Goal: Task Accomplishment & Management: Manage account settings

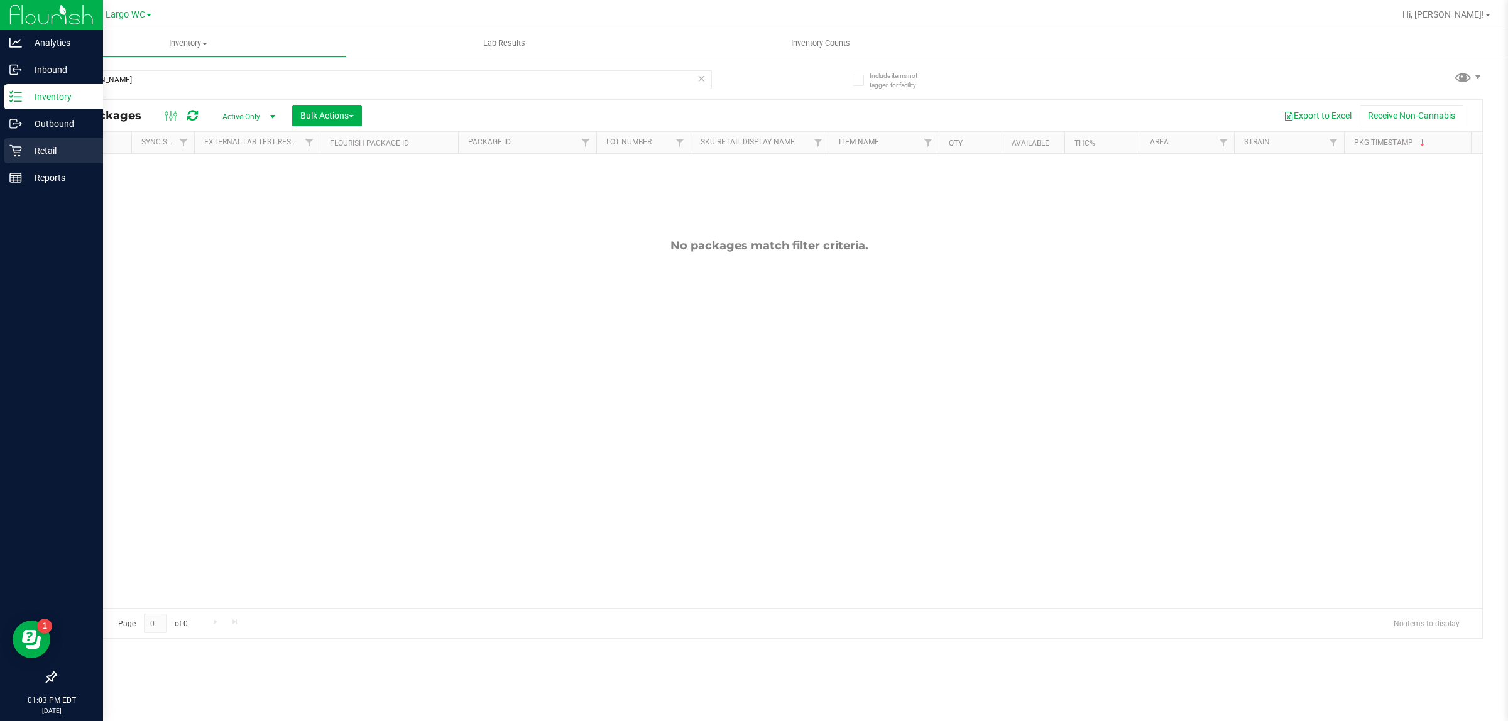
click at [24, 149] on p "Retail" at bounding box center [59, 150] width 75 height 15
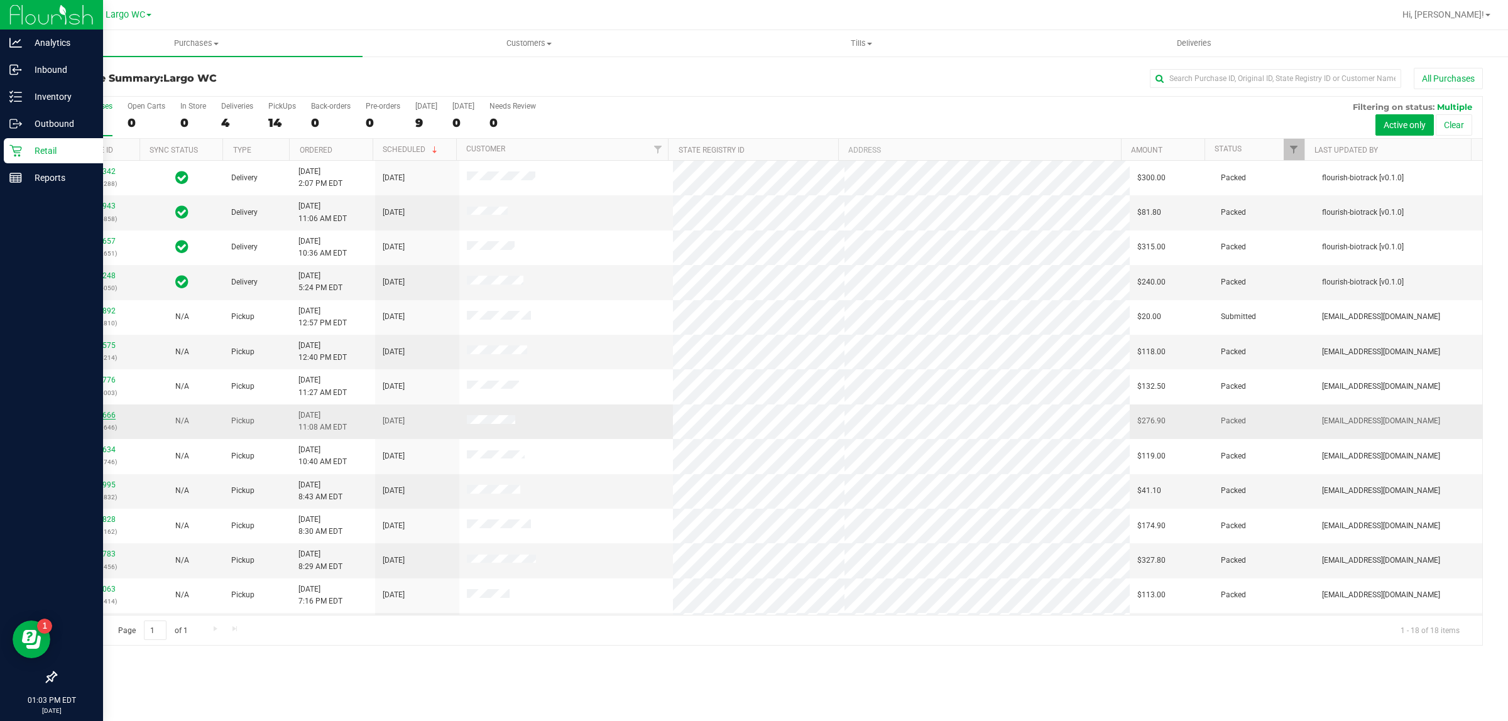
click at [109, 416] on link "11978666" at bounding box center [97, 415] width 35 height 9
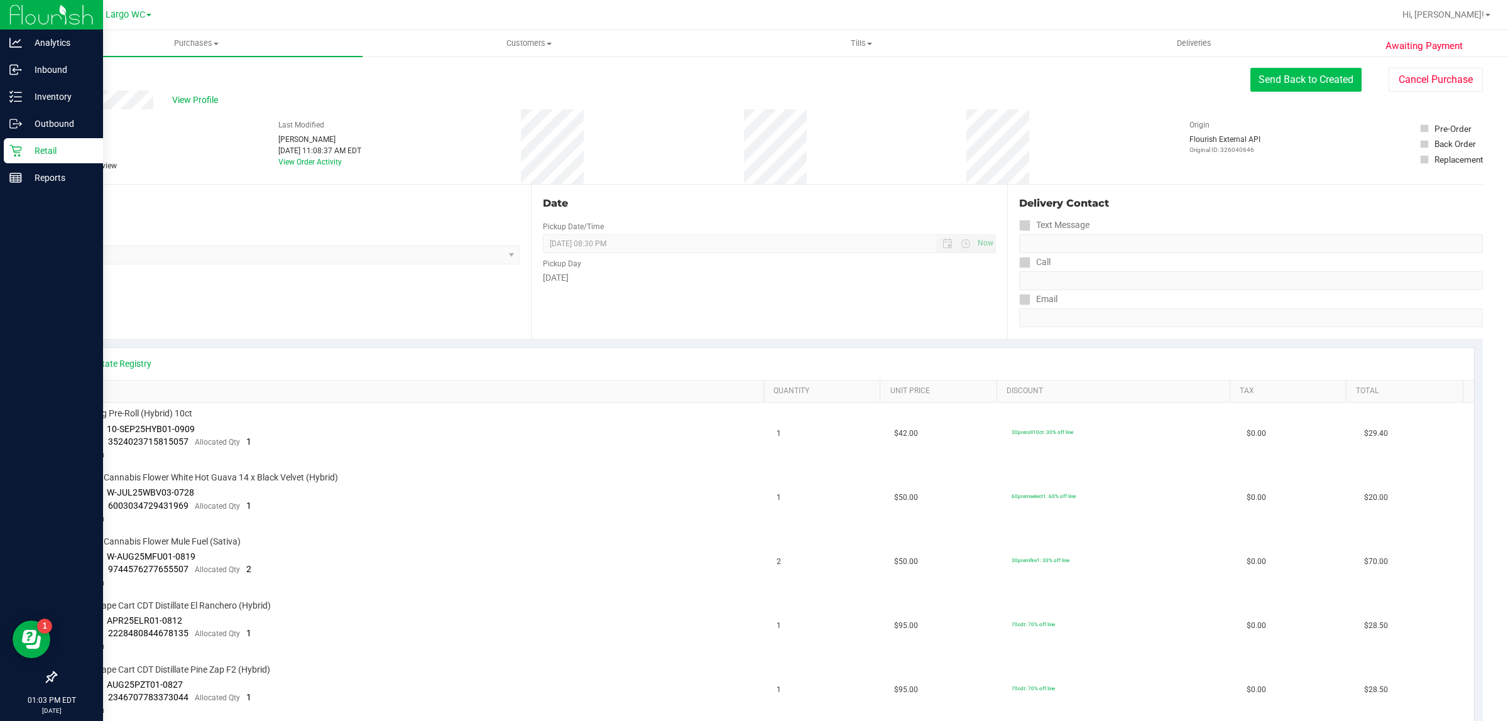
click at [1301, 74] on button "Send Back to Created" at bounding box center [1305, 80] width 111 height 24
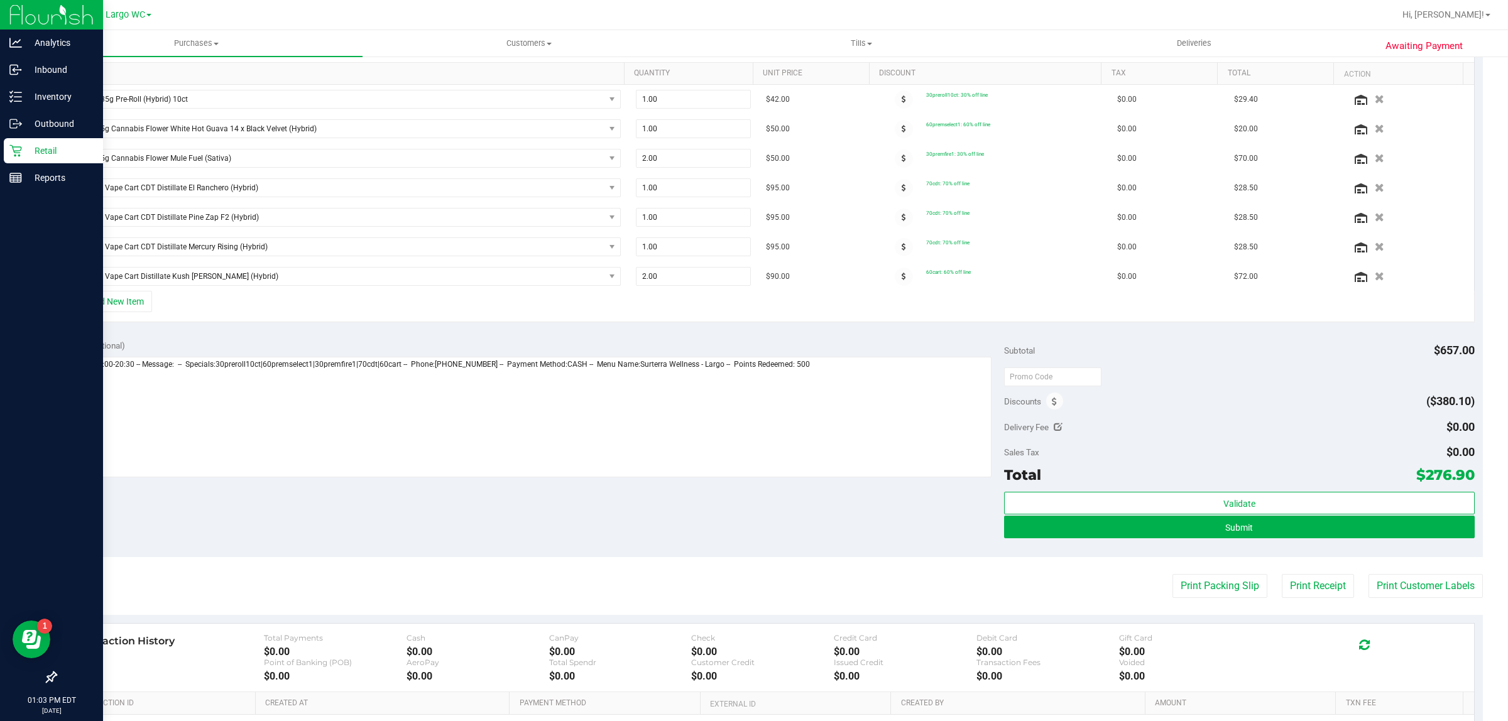
scroll to position [474, 0]
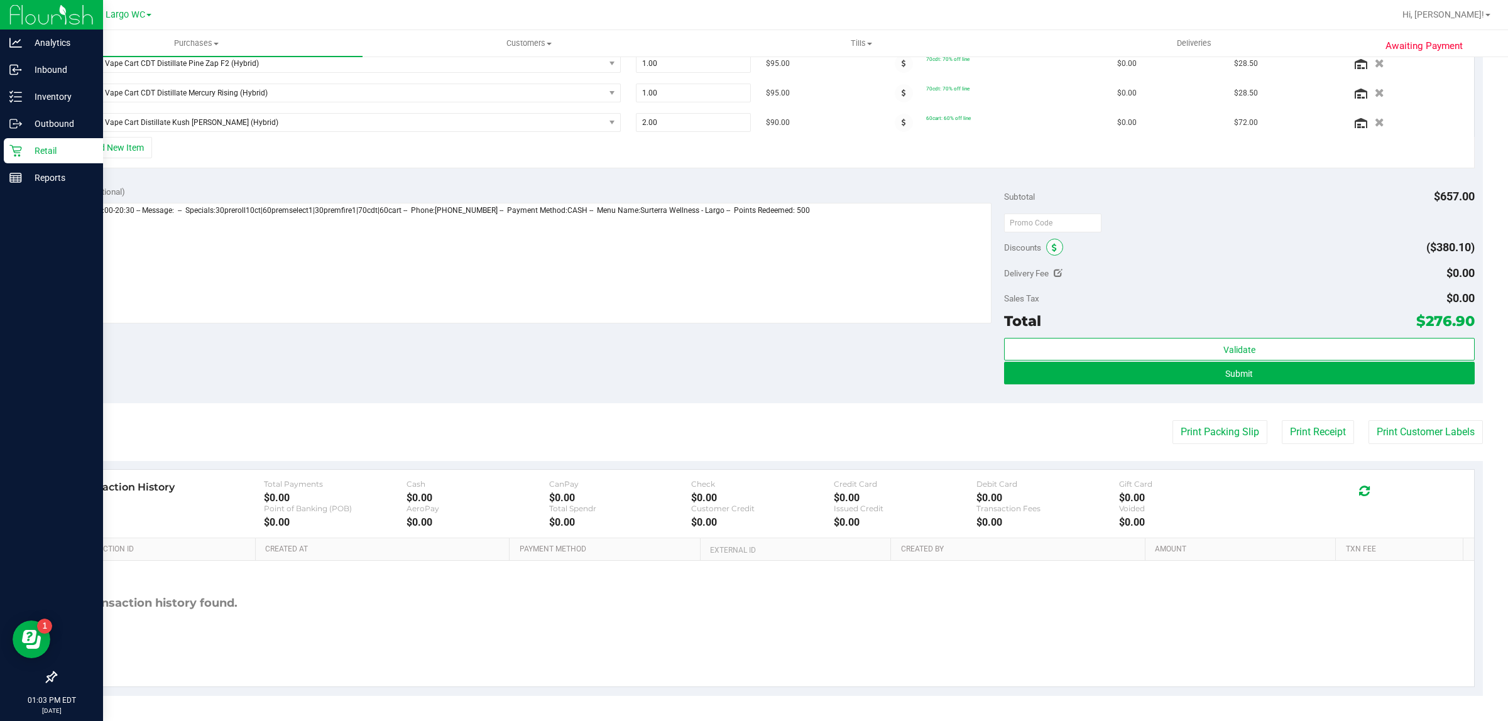
click at [1050, 245] on span at bounding box center [1054, 247] width 17 height 17
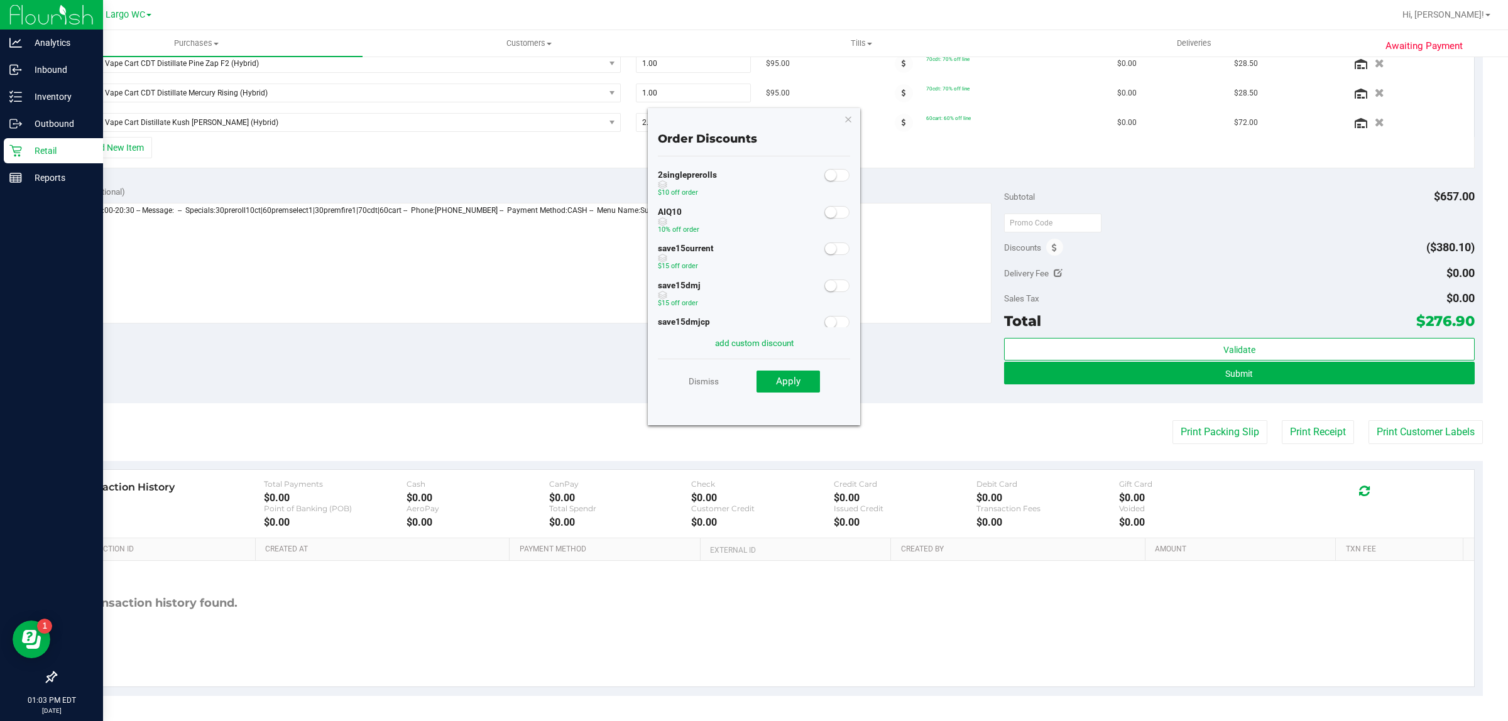
click at [828, 212] on span at bounding box center [836, 212] width 25 height 13
click at [802, 377] on button "Apply" at bounding box center [787, 382] width 63 height 23
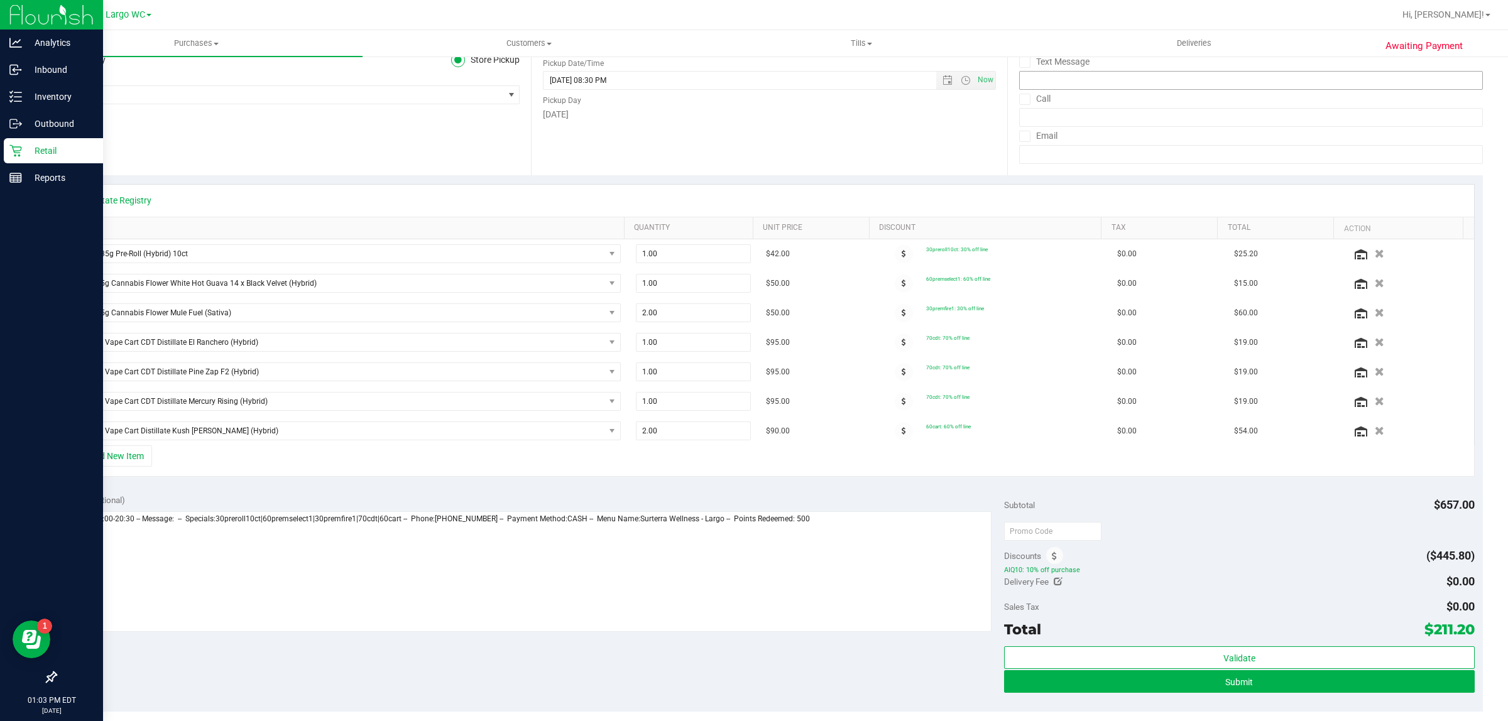
scroll to position [0, 0]
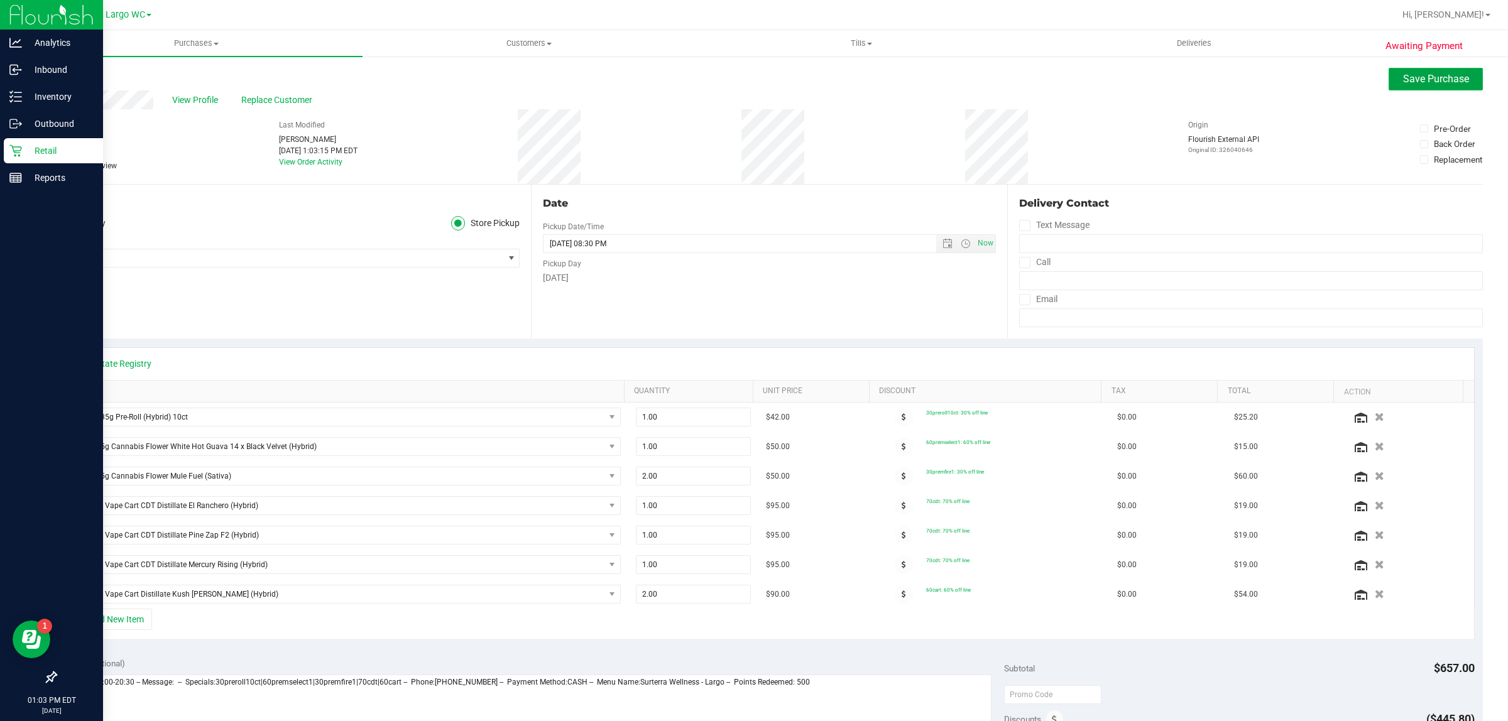
click at [1433, 75] on span "Save Purchase" at bounding box center [1436, 79] width 66 height 12
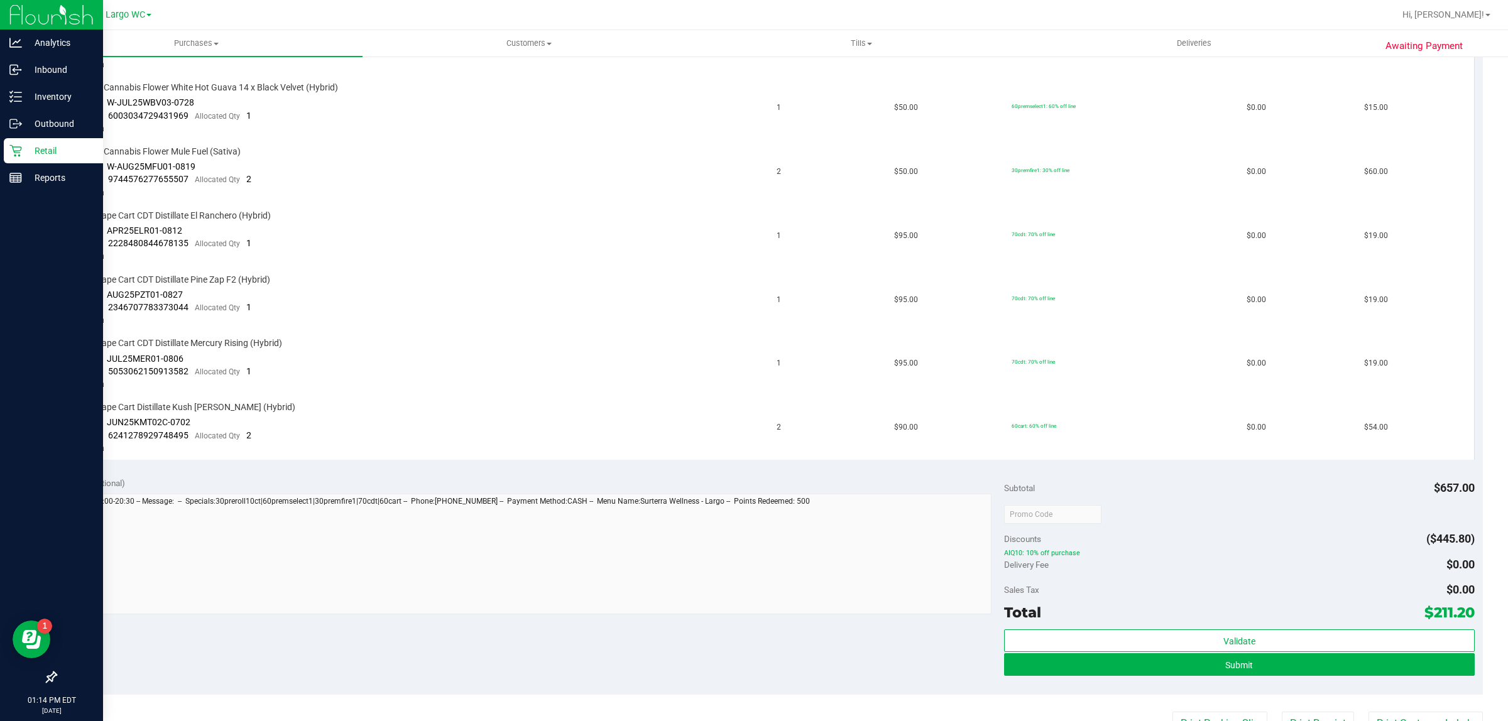
scroll to position [118, 0]
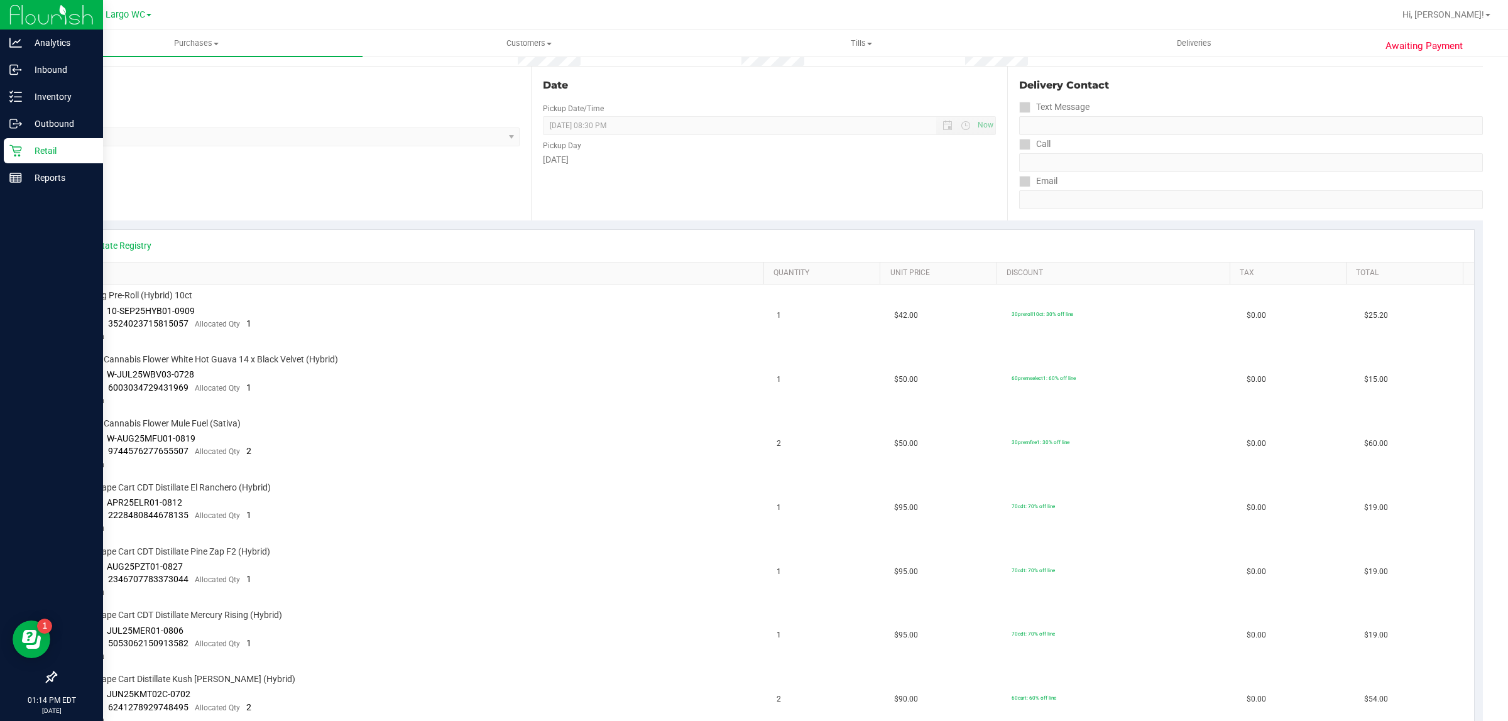
click at [18, 148] on icon at bounding box center [15, 150] width 13 height 13
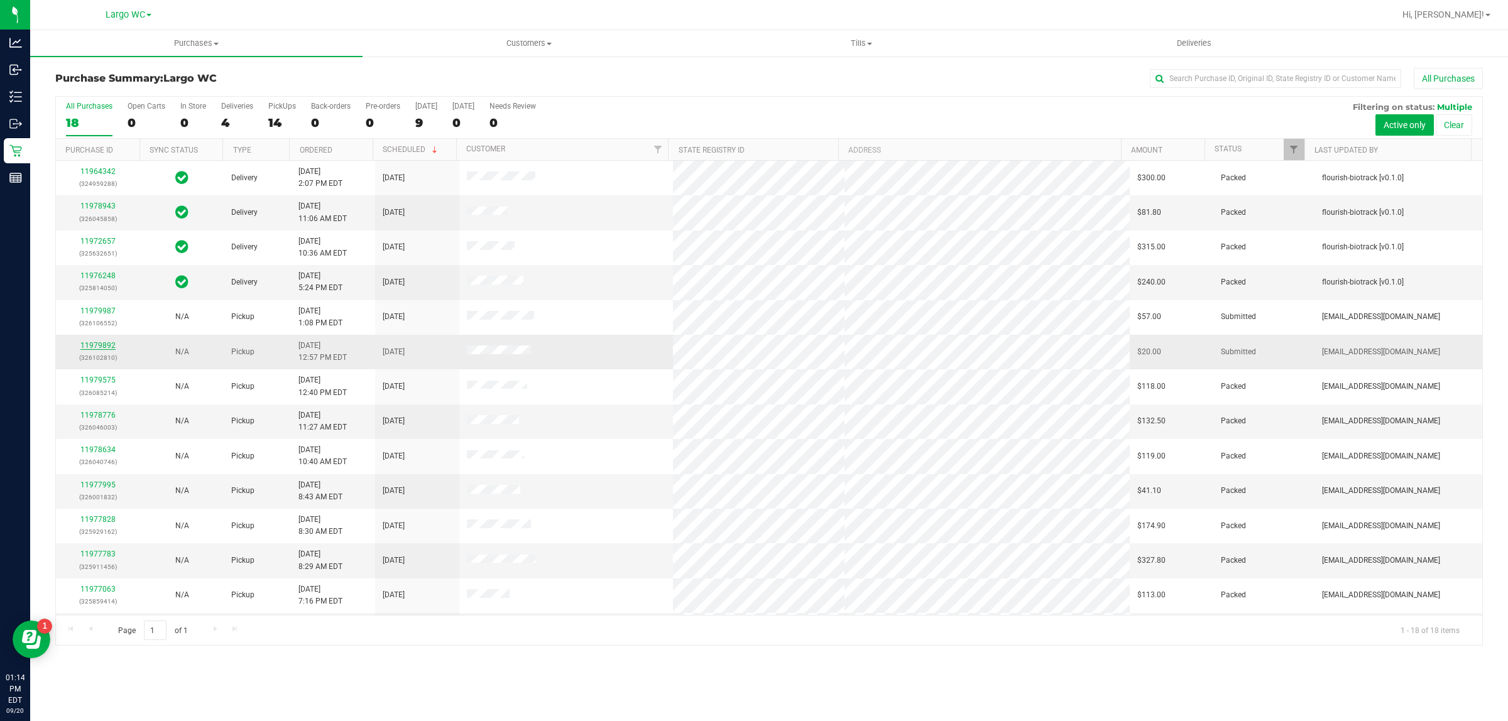
click at [97, 343] on link "11979892" at bounding box center [97, 345] width 35 height 9
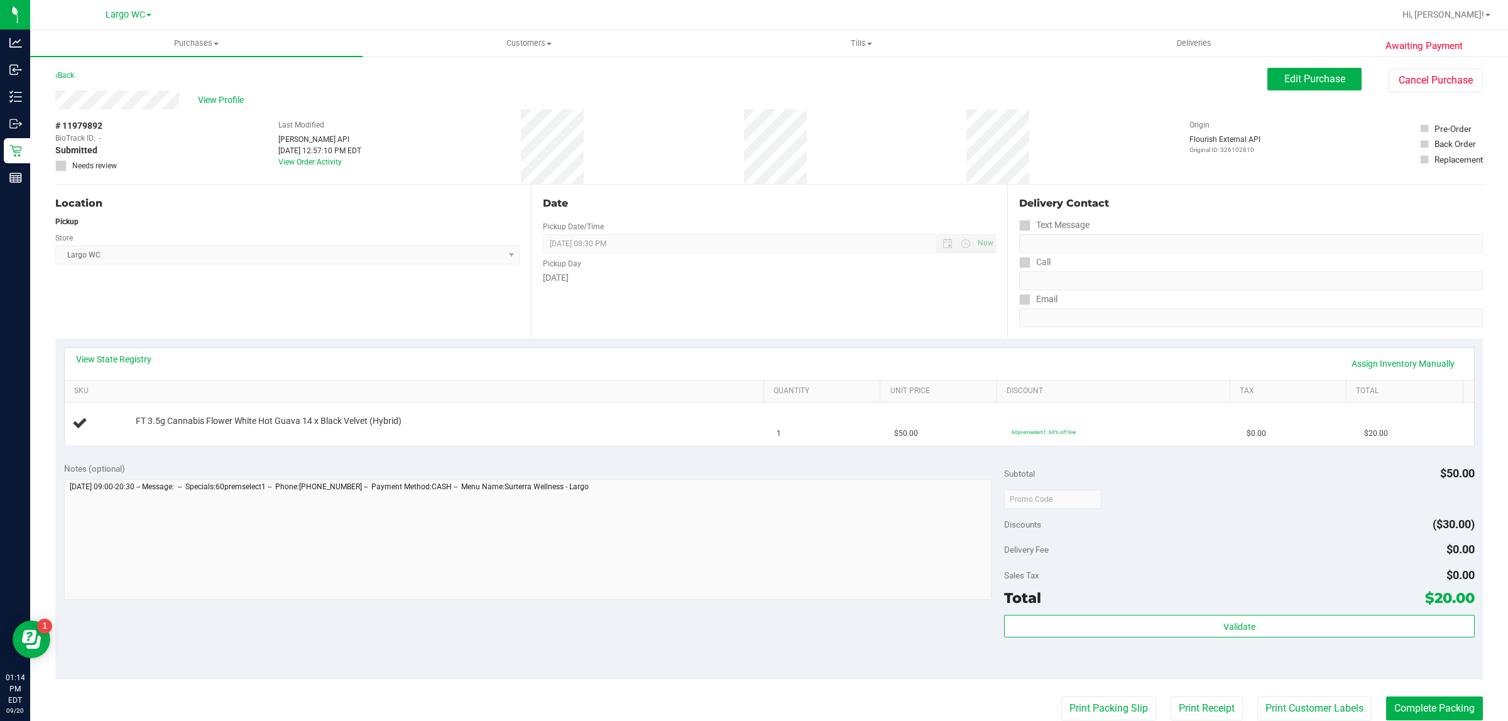
click at [715, 305] on div "Date Pickup Date/Time [DATE] Now [DATE] 08:30 PM Now Pickup Day [DATE]" at bounding box center [769, 262] width 476 height 154
